Goal: Task Accomplishment & Management: Manage account settings

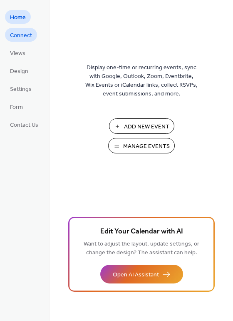
click at [27, 40] on span "Connect" at bounding box center [21, 35] width 22 height 9
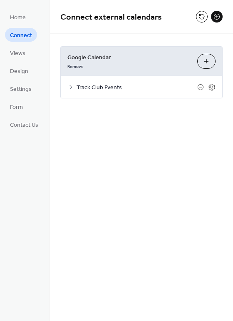
click at [70, 86] on icon at bounding box center [71, 87] width 3 height 4
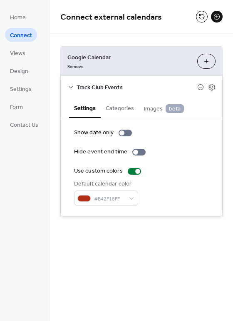
click at [210, 65] on button "Choose Calendars" at bounding box center [207, 61] width 18 height 15
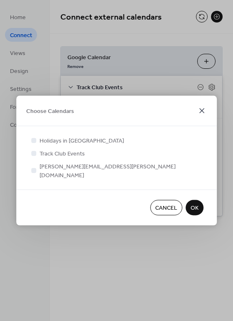
click at [201, 116] on icon at bounding box center [202, 111] width 10 height 10
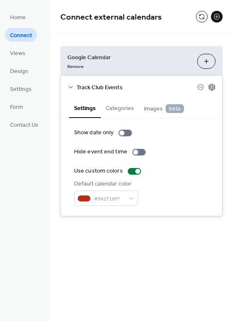
click at [214, 87] on icon at bounding box center [212, 87] width 8 height 8
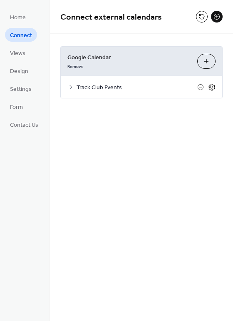
click at [212, 87] on icon at bounding box center [212, 87] width 8 height 8
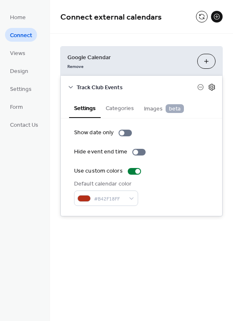
click at [215, 83] on icon at bounding box center [212, 87] width 8 height 8
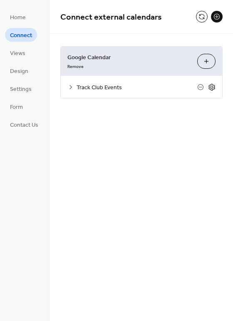
click at [213, 85] on icon at bounding box center [212, 87] width 8 height 8
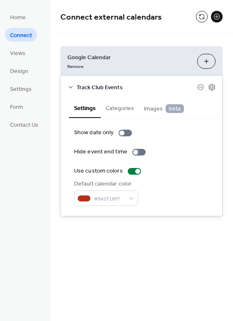
click at [205, 60] on button "Choose Calendars" at bounding box center [207, 61] width 18 height 15
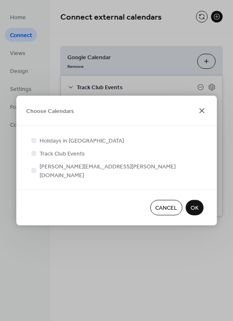
click at [201, 116] on icon at bounding box center [202, 111] width 10 height 10
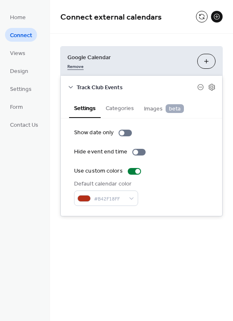
click at [78, 68] on link "Remove" at bounding box center [76, 65] width 16 height 9
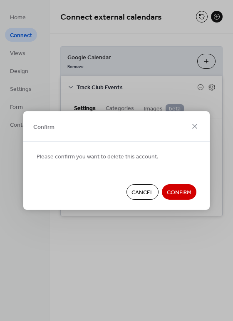
click at [186, 193] on span "Confirm" at bounding box center [179, 192] width 25 height 9
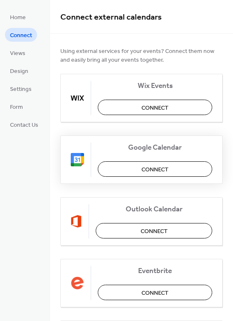
click at [138, 170] on button "Connect" at bounding box center [155, 168] width 115 height 15
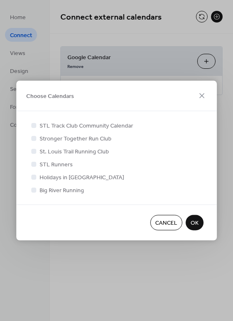
click at [155, 225] on span "Cancel" at bounding box center [166, 223] width 22 height 9
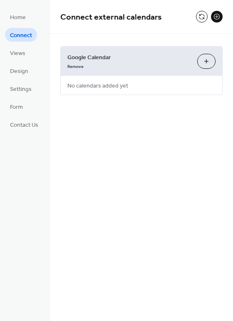
click at [210, 63] on button "Choose Calendars" at bounding box center [207, 61] width 18 height 15
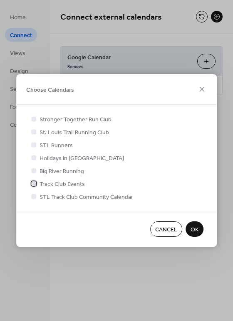
click at [32, 185] on div at bounding box center [33, 183] width 5 height 5
click at [198, 228] on span "OK" at bounding box center [195, 230] width 8 height 9
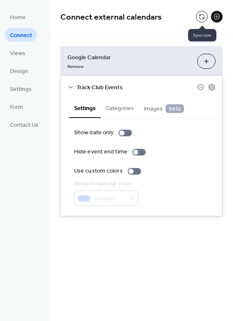
click at [202, 16] on button at bounding box center [202, 17] width 12 height 12
click at [203, 18] on button at bounding box center [202, 17] width 12 height 12
click at [22, 55] on span "Views" at bounding box center [17, 53] width 15 height 9
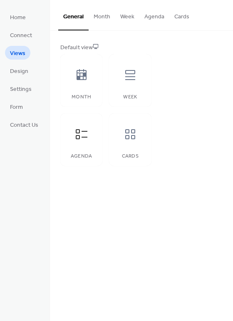
click at [161, 22] on button "Agenda" at bounding box center [155, 15] width 30 height 30
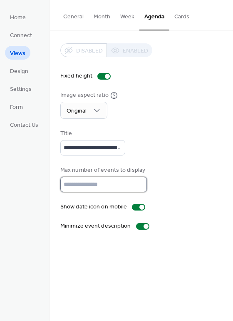
click at [121, 180] on input "*" at bounding box center [103, 184] width 87 height 15
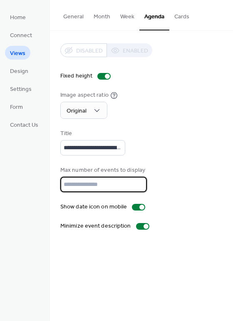
click at [138, 180] on input "*" at bounding box center [103, 184] width 87 height 15
click at [138, 180] on input "**" at bounding box center [103, 184] width 87 height 15
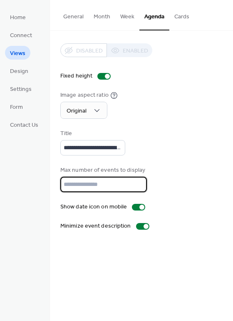
type input "**"
click at [138, 180] on input "**" at bounding box center [103, 184] width 87 height 15
